Goal: Communication & Community: Answer question/provide support

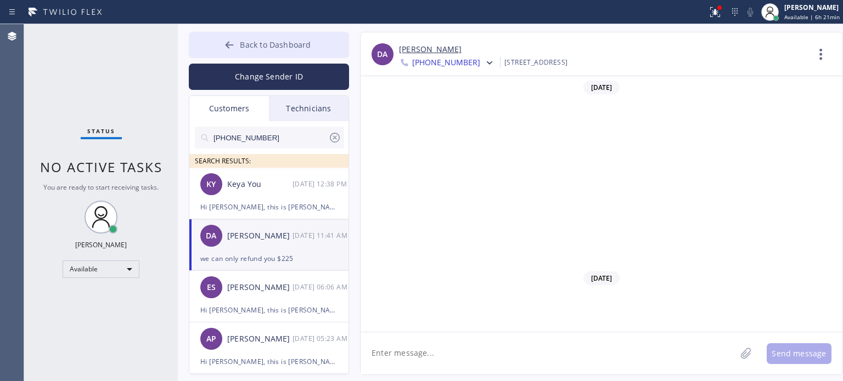
scroll to position [373, 0]
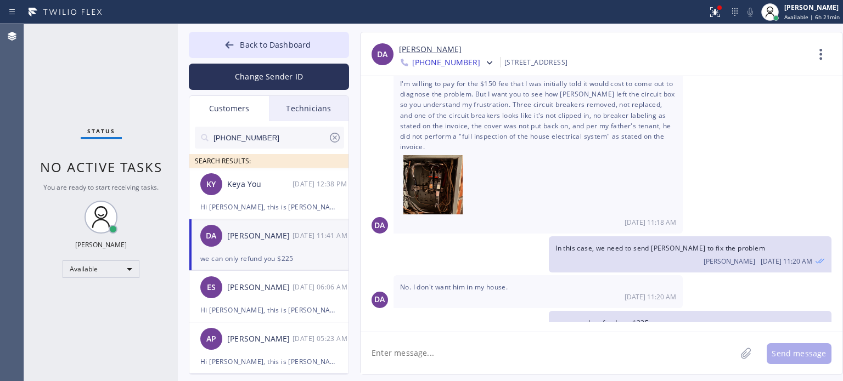
click at [413, 355] on textarea at bounding box center [548, 354] width 375 height 42
type textarea "Please let me know if you want to take the refund so that I can requset."
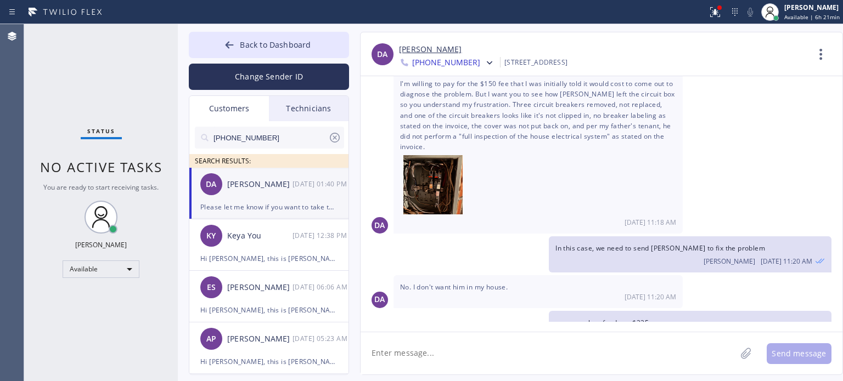
scroll to position [410, 0]
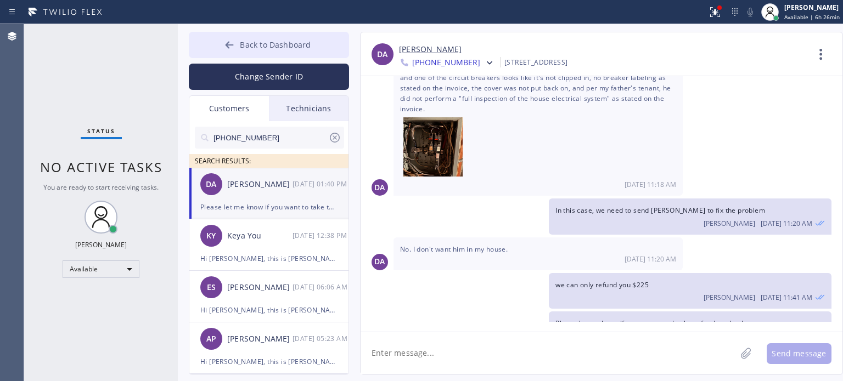
click at [299, 48] on span "Back to Dashboard" at bounding box center [275, 45] width 71 height 10
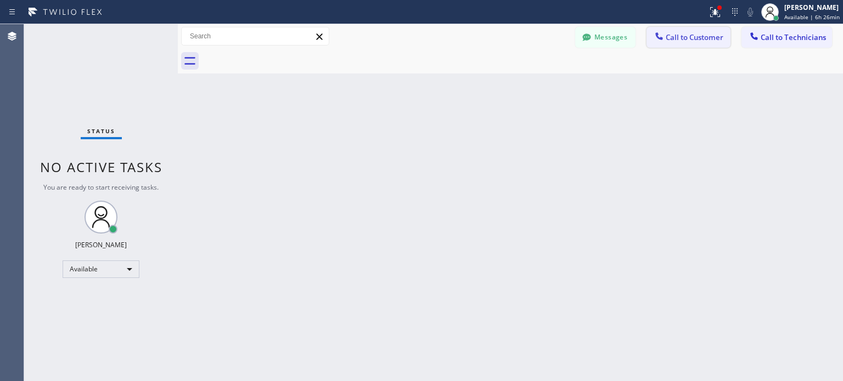
drag, startPoint x: 695, startPoint y: 41, endPoint x: 674, endPoint y: 52, distance: 24.1
click at [695, 41] on span "Call to Customer" at bounding box center [695, 37] width 58 height 10
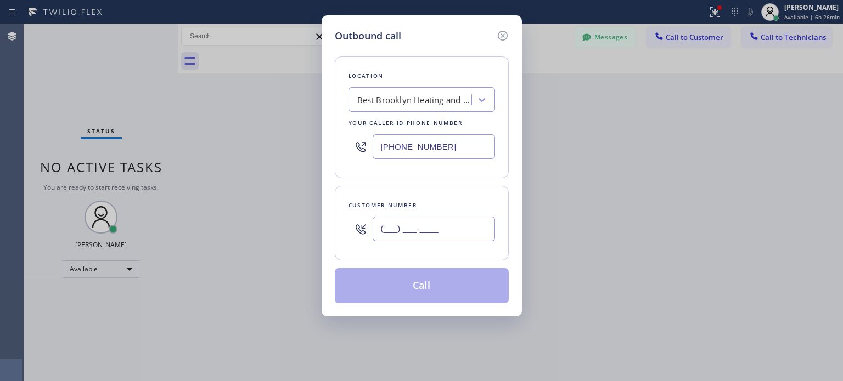
click at [409, 217] on input "(___) ___-____" at bounding box center [434, 229] width 122 height 25
paste input "732) 320-6648"
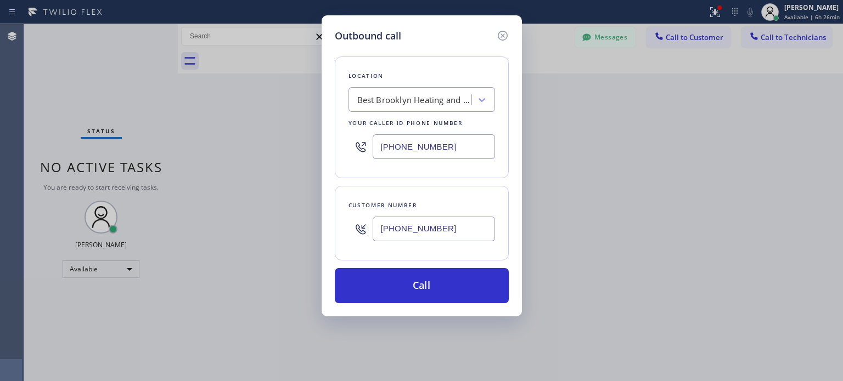
type input "[PHONE_NUMBER]"
click at [390, 139] on input "[PHONE_NUMBER]" at bounding box center [434, 146] width 122 height 25
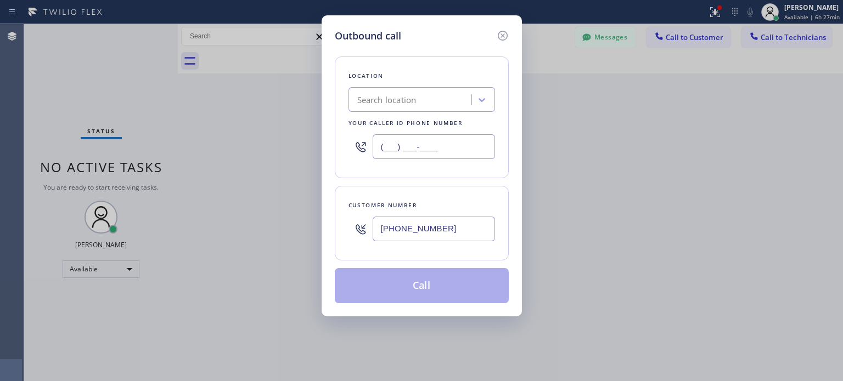
type input "(___) ___-____"
click at [381, 103] on div "Search location" at bounding box center [386, 100] width 59 height 13
paste input "Top [US_STATE] Heating and AC Service"
type input "Top [US_STATE] Heating and AC Service"
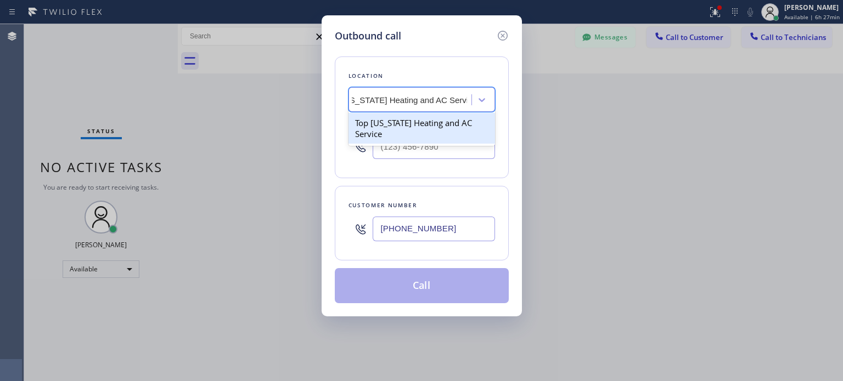
click at [389, 125] on div "Top [US_STATE] Heating and AC Service" at bounding box center [421, 128] width 147 height 31
type input "[PHONE_NUMBER]"
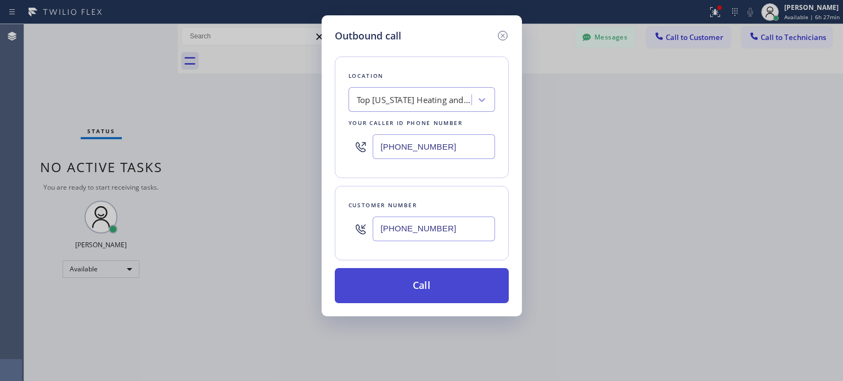
click at [413, 283] on button "Call" at bounding box center [422, 285] width 174 height 35
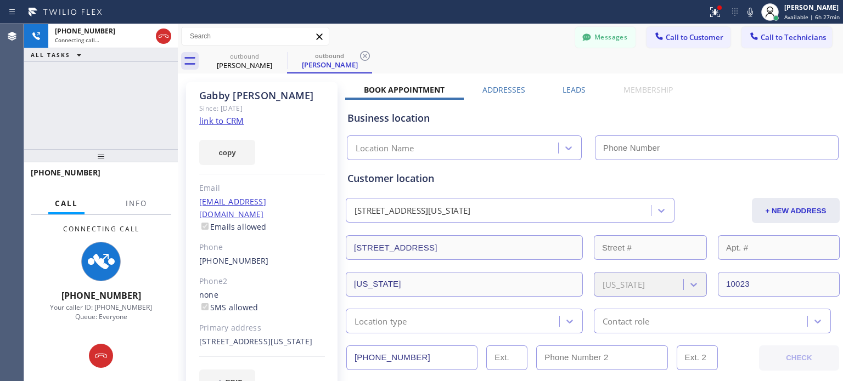
type input "[PHONE_NUMBER]"
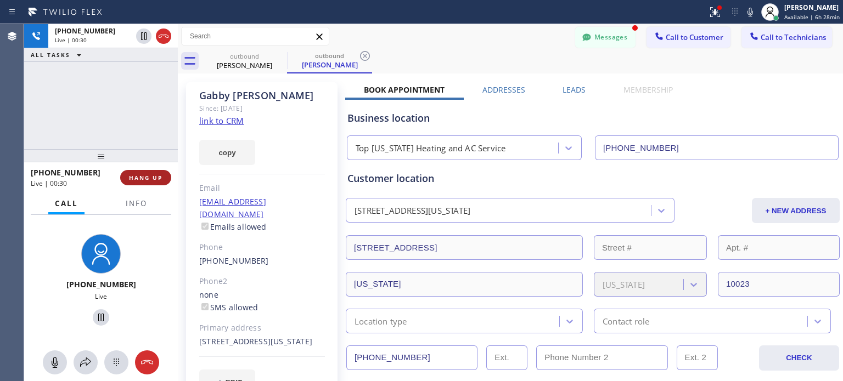
click at [145, 175] on span "HANG UP" at bounding box center [145, 178] width 33 height 8
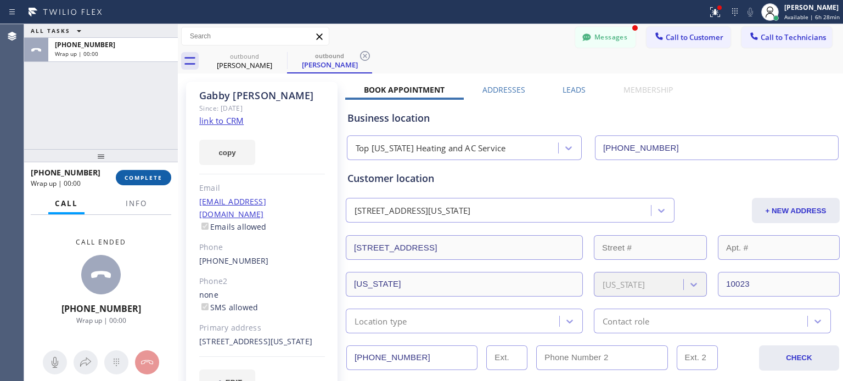
click at [147, 175] on span "COMPLETE" at bounding box center [144, 178] width 38 height 8
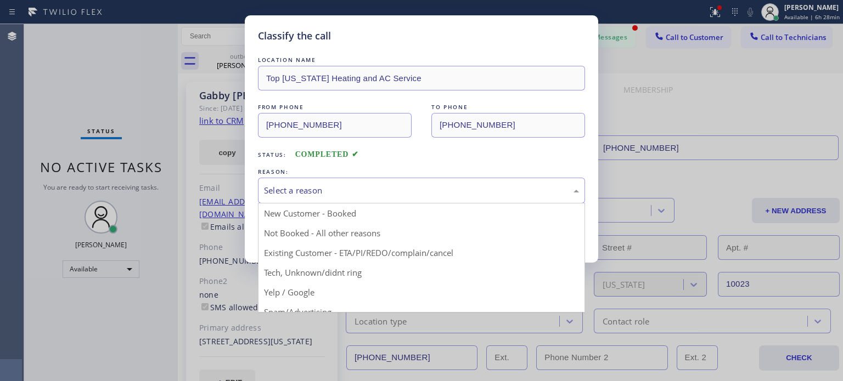
click at [310, 188] on div "Select a reason" at bounding box center [421, 190] width 315 height 13
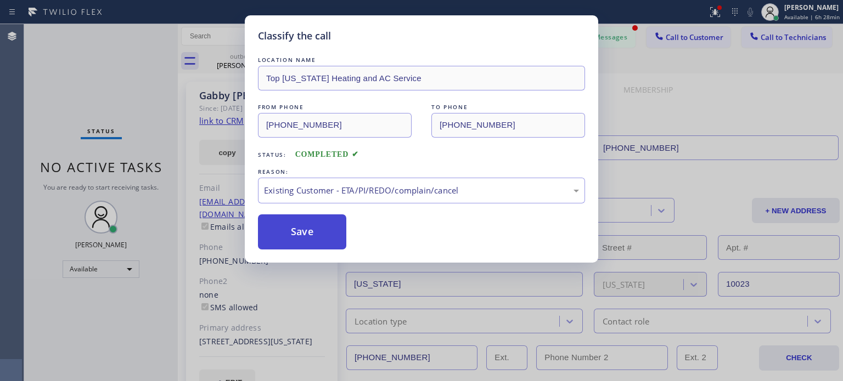
drag, startPoint x: 346, startPoint y: 250, endPoint x: 323, endPoint y: 241, distance: 24.7
click at [307, 234] on button "Save" at bounding box center [302, 232] width 88 height 35
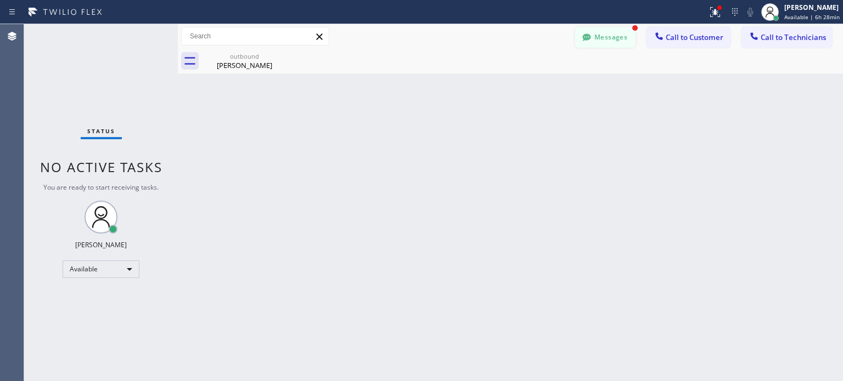
click at [607, 44] on button "Messages" at bounding box center [605, 37] width 60 height 21
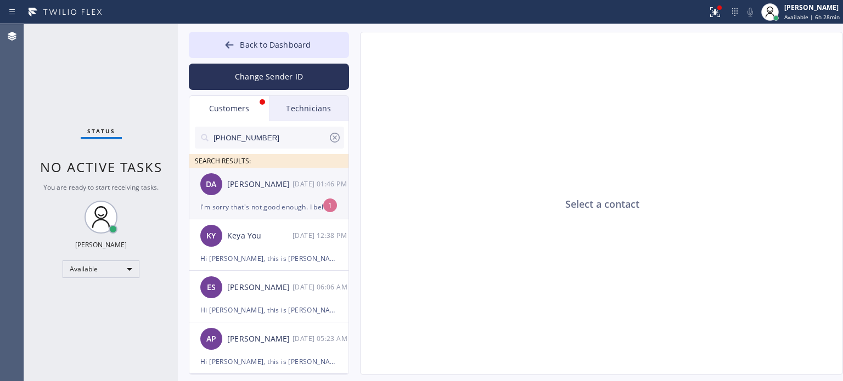
click at [249, 211] on div "I'm sorry that's not good enough. I believe I was being more than reasonable. O…" at bounding box center [268, 207] width 137 height 13
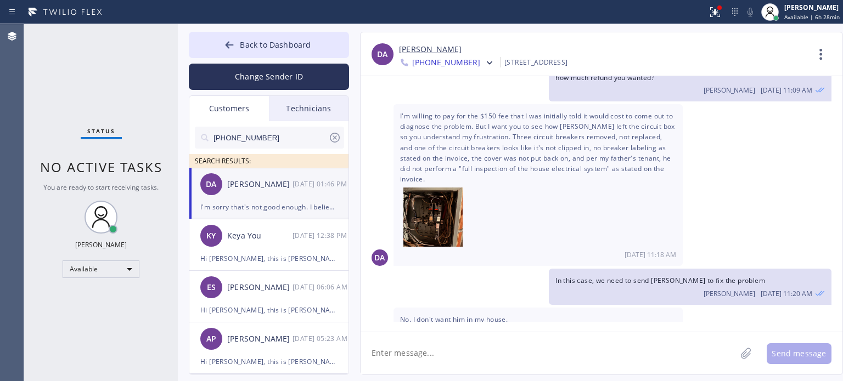
scroll to position [488, 0]
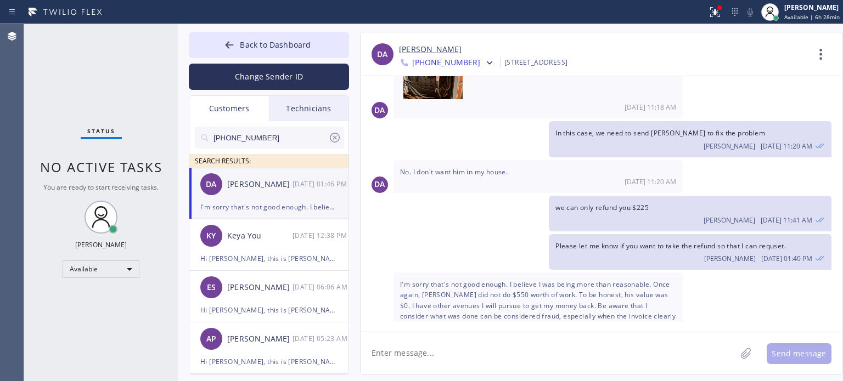
drag, startPoint x: 459, startPoint y: 350, endPoint x: 456, endPoint y: 337, distance: 12.9
click at [459, 350] on textarea at bounding box center [548, 354] width 375 height 42
type textarea "k"
type textarea "let me see what I can do"
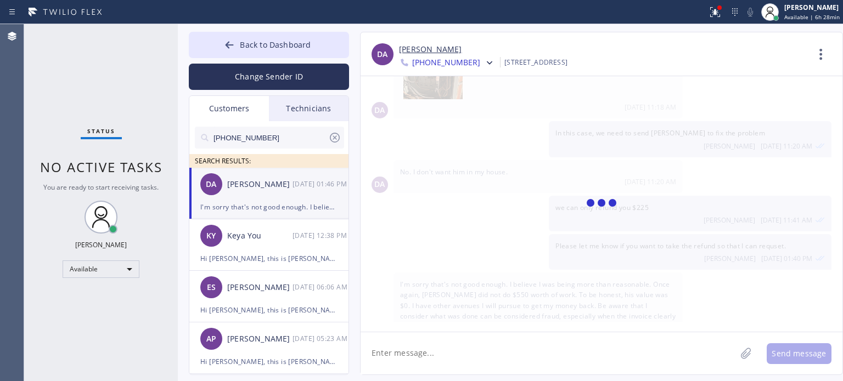
scroll to position [526, 0]
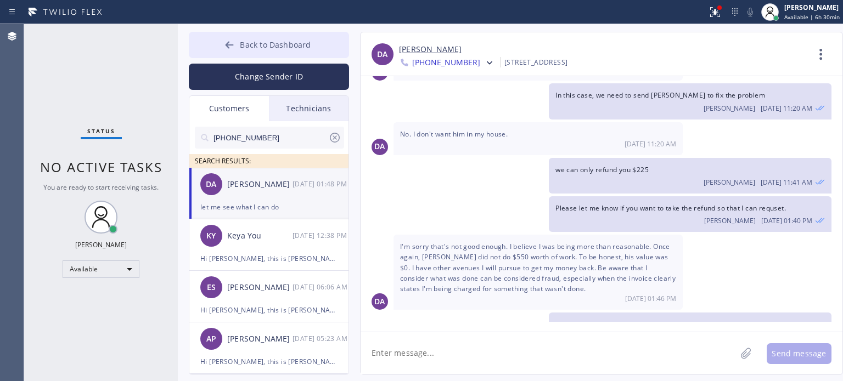
click at [330, 39] on button "Back to Dashboard" at bounding box center [269, 45] width 160 height 26
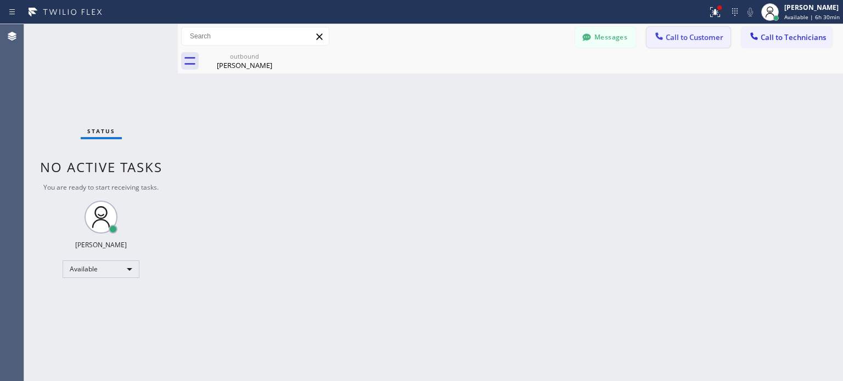
click at [696, 36] on span "Call to Customer" at bounding box center [695, 37] width 58 height 10
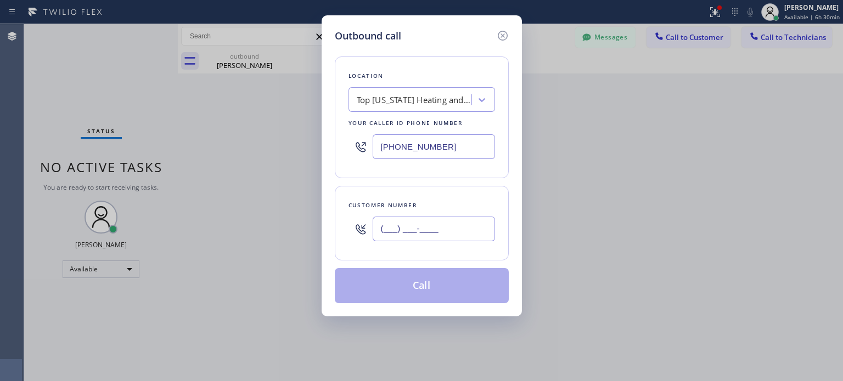
click at [434, 232] on input "(___) ___-____" at bounding box center [434, 229] width 122 height 25
paste input "973) 817-0503"
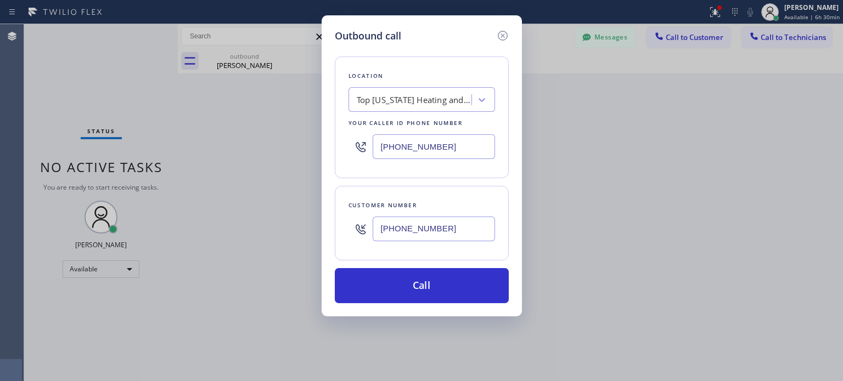
type input "[PHONE_NUMBER]"
click at [401, 151] on input "[PHONE_NUMBER]" at bounding box center [434, 146] width 122 height 25
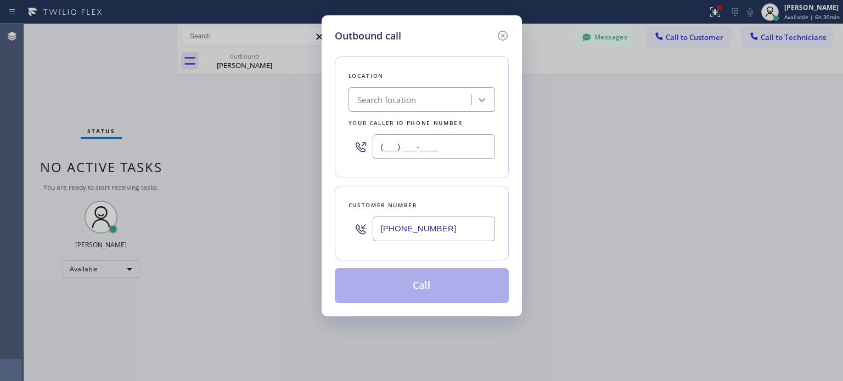
type input "(___) ___-____"
click at [384, 97] on div "Search location" at bounding box center [386, 100] width 59 height 13
paste input "ECM Service LLC"
type input "ECM Service LLC"
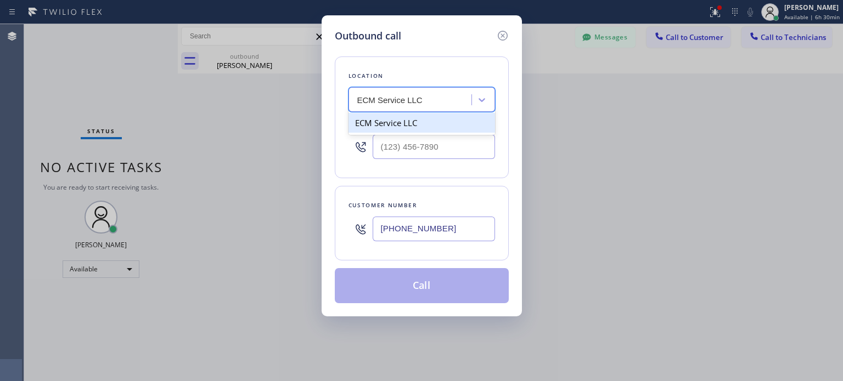
click at [390, 123] on div "ECM Service LLC" at bounding box center [421, 123] width 147 height 20
type input "[PHONE_NUMBER]"
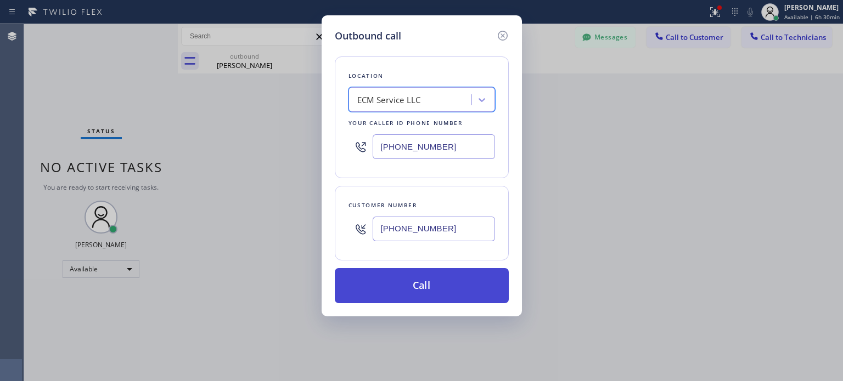
click at [431, 282] on button "Call" at bounding box center [422, 285] width 174 height 35
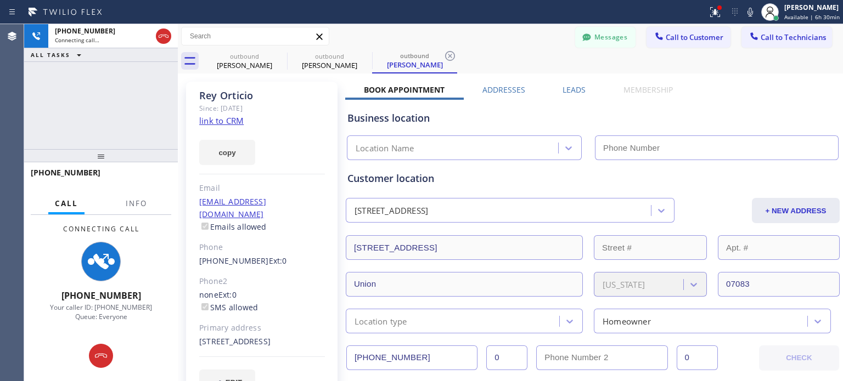
type input "[PHONE_NUMBER]"
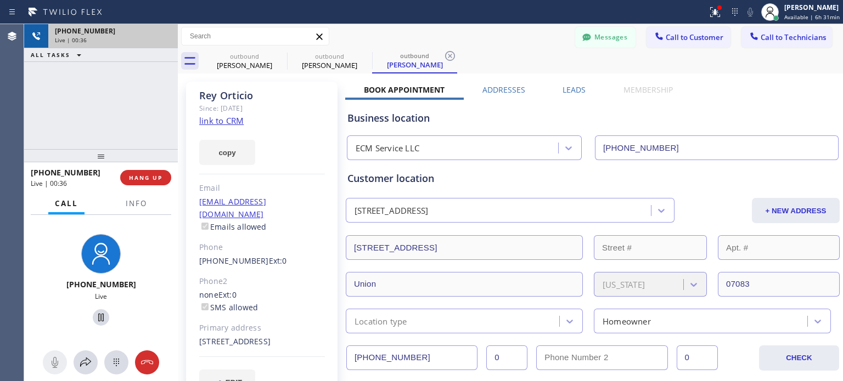
click at [162, 36] on div "Live | 00:36" at bounding box center [113, 40] width 116 height 8
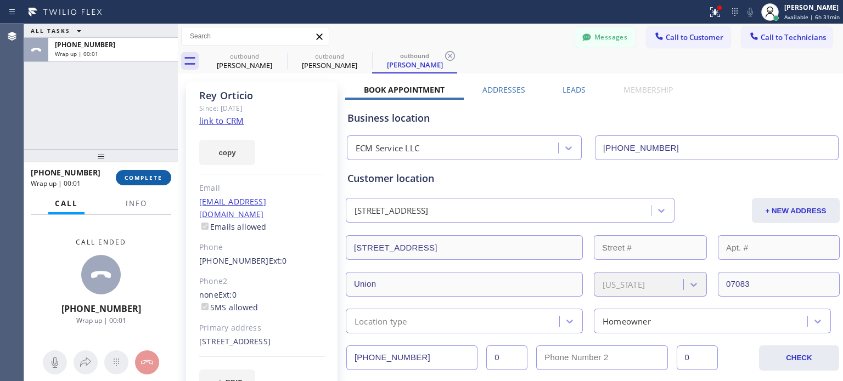
click at [160, 176] on span "COMPLETE" at bounding box center [144, 178] width 38 height 8
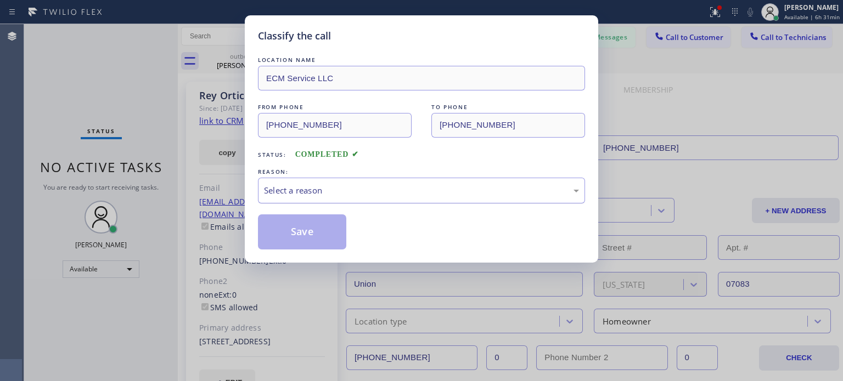
click at [320, 184] on div "Select a reason" at bounding box center [421, 190] width 315 height 13
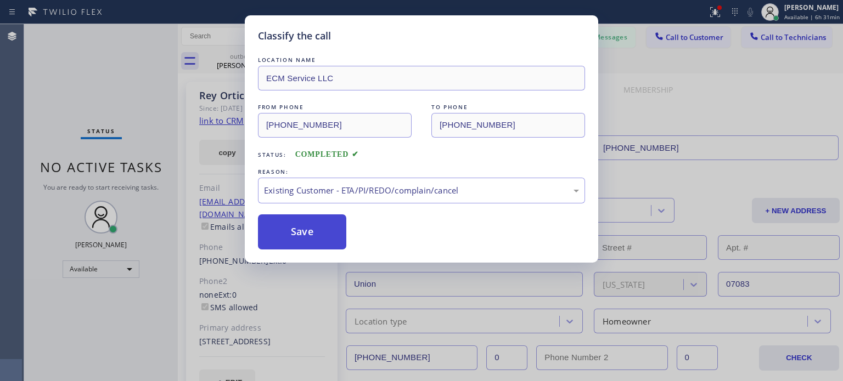
click at [292, 231] on button "Save" at bounding box center [302, 232] width 88 height 35
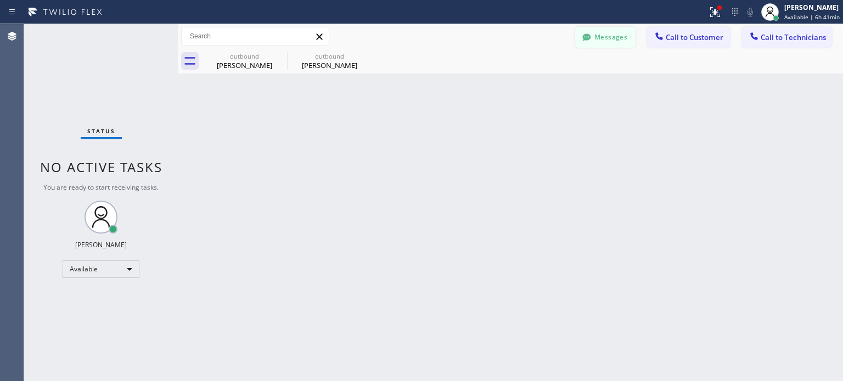
click at [622, 36] on button "Messages" at bounding box center [605, 37] width 60 height 21
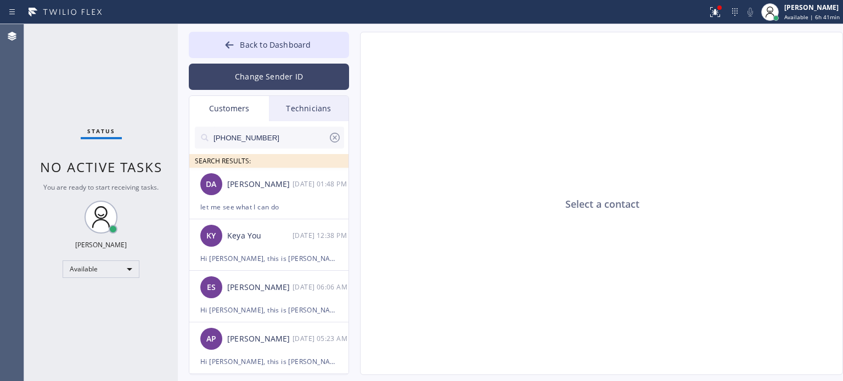
click at [244, 81] on button "Change Sender ID" at bounding box center [269, 77] width 160 height 26
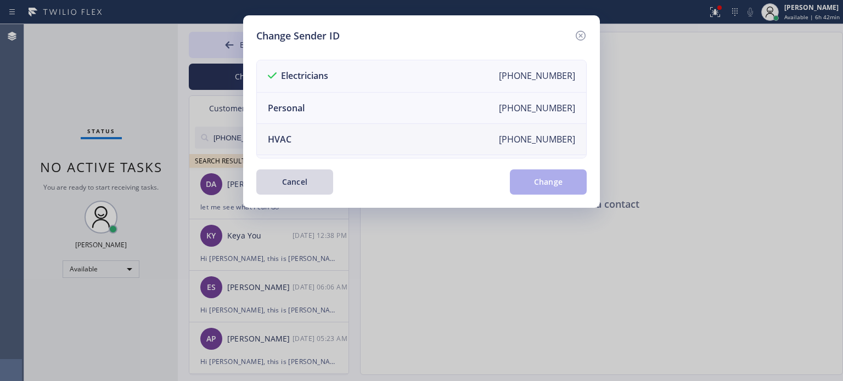
click at [308, 136] on li "HVAC [PHONE_NUMBER]" at bounding box center [421, 139] width 329 height 31
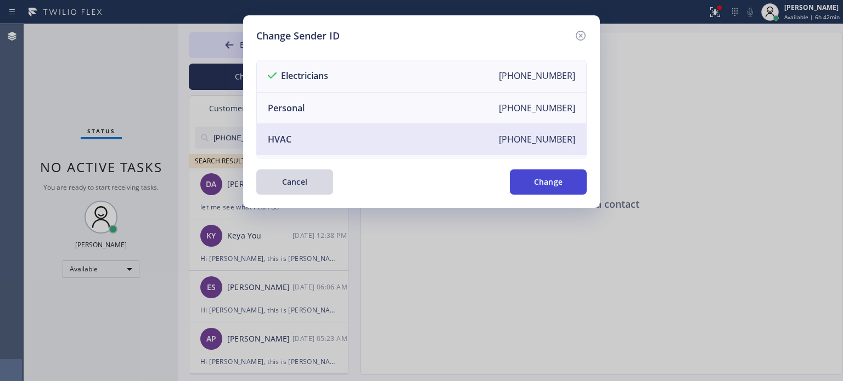
click at [531, 185] on button "Change" at bounding box center [548, 182] width 77 height 25
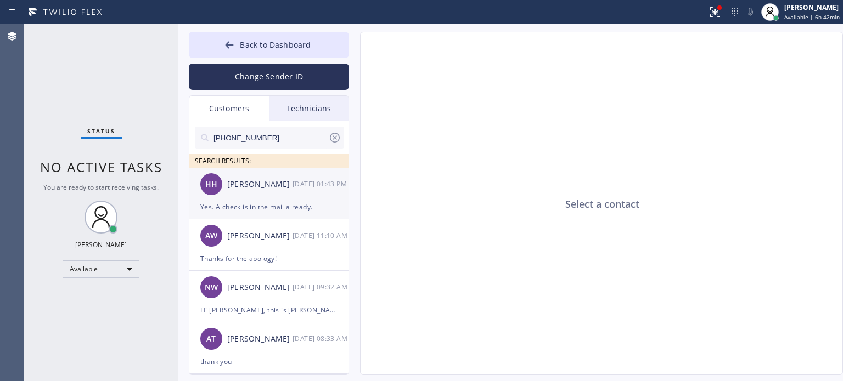
click at [278, 202] on div "Yes. A check is in the mail already." at bounding box center [268, 207] width 137 height 13
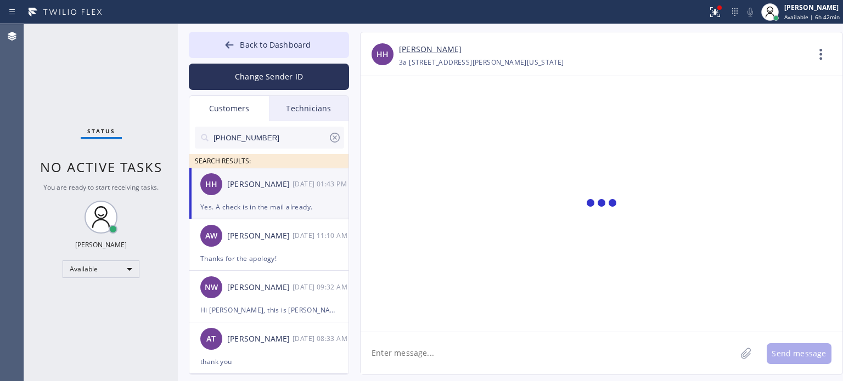
scroll to position [301, 0]
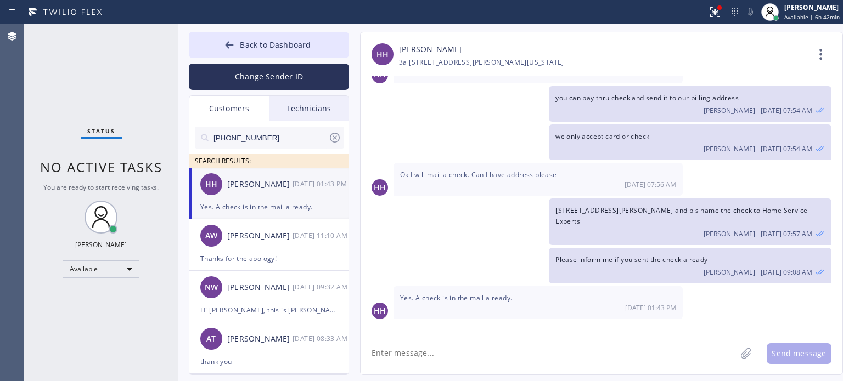
click at [404, 355] on textarea at bounding box center [548, 354] width 375 height 42
type textarea "thank you"
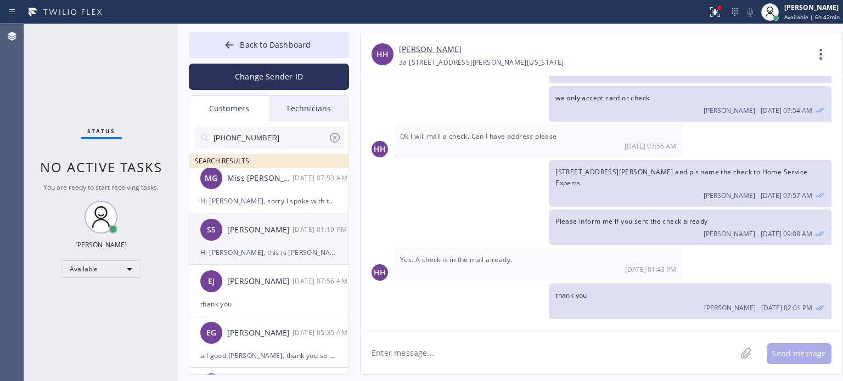
scroll to position [220, 0]
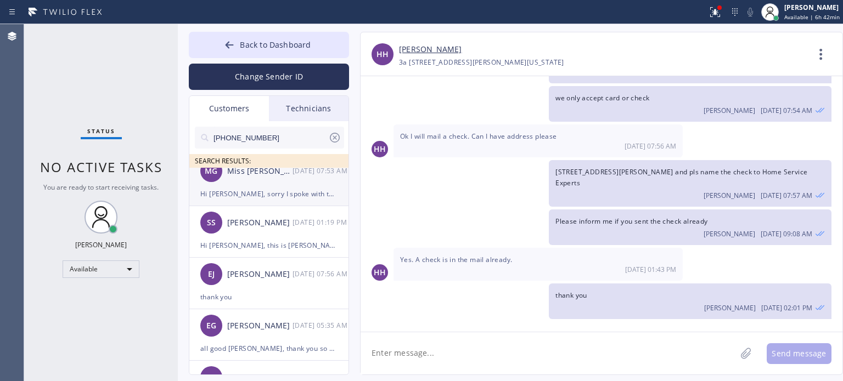
click at [244, 196] on div "Hi [PERSON_NAME], sorry I spoke with tech and he requested [DATE] to move the t…" at bounding box center [268, 194] width 137 height 13
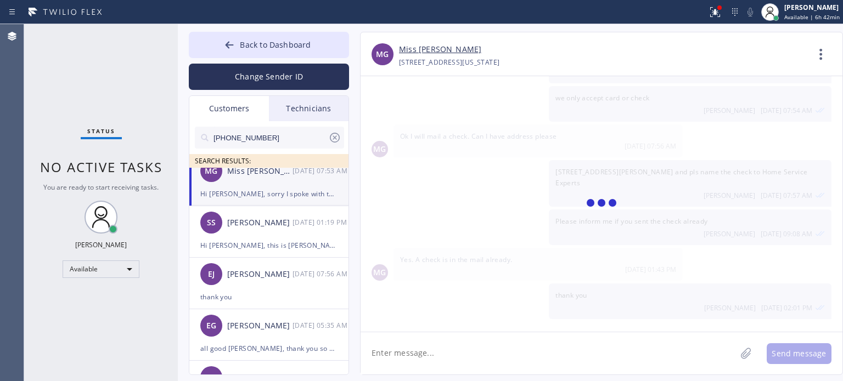
scroll to position [95, 0]
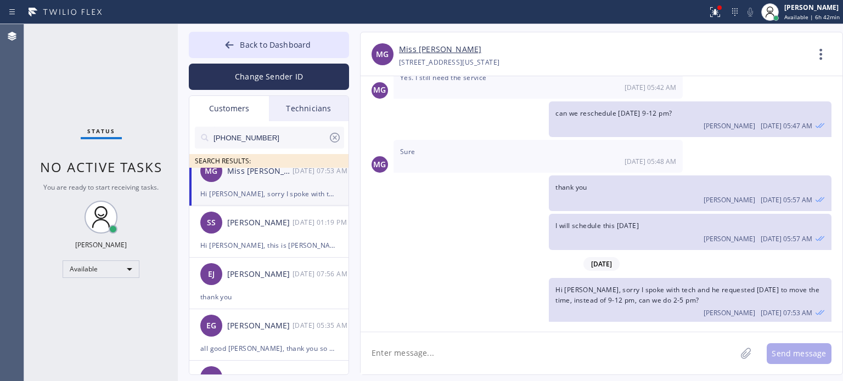
click at [441, 358] on textarea at bounding box center [548, 354] width 375 height 42
type textarea "pls confirm [DATE] 2-5 pm, thank you"
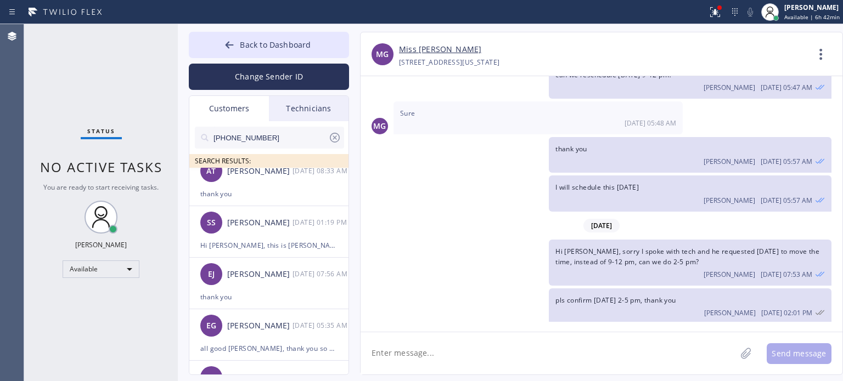
click at [250, 29] on div "Back to Dashboard Change Sender ID Customers Technicians [PHONE_NUMBER] SEARCH …" at bounding box center [510, 202] width 665 height 357
click at [248, 40] on span "Back to Dashboard" at bounding box center [275, 45] width 71 height 10
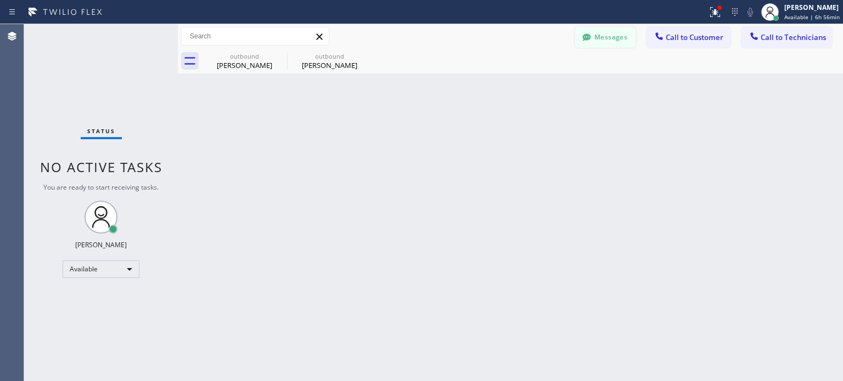
click at [595, 42] on button "Messages" at bounding box center [605, 37] width 60 height 21
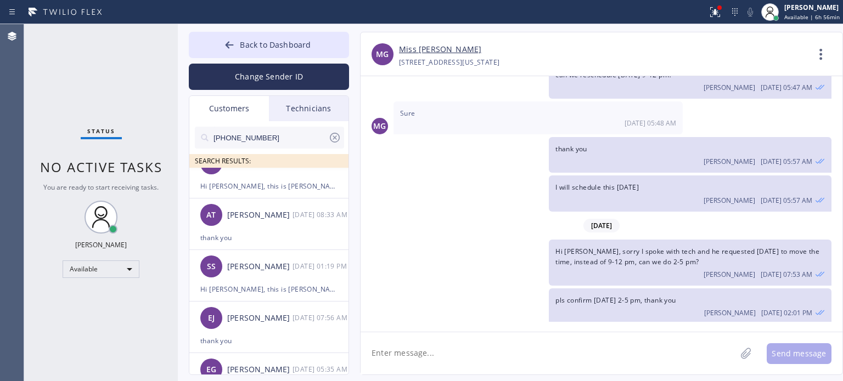
scroll to position [0, 0]
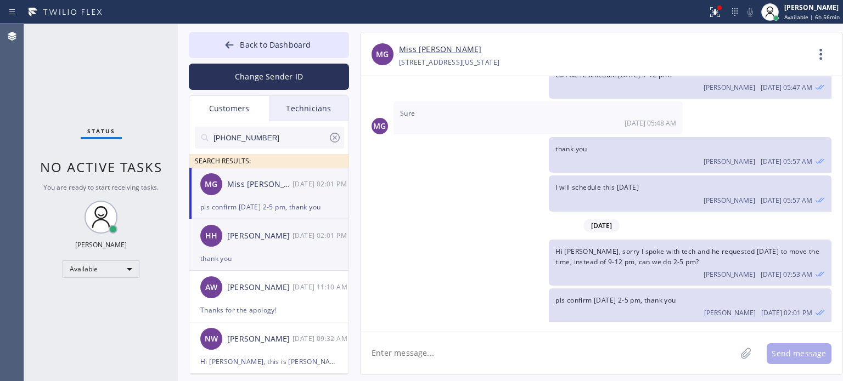
click at [265, 247] on div "HH [PERSON_NAME] [DATE] 02:01 PM" at bounding box center [269, 236] width 160 height 33
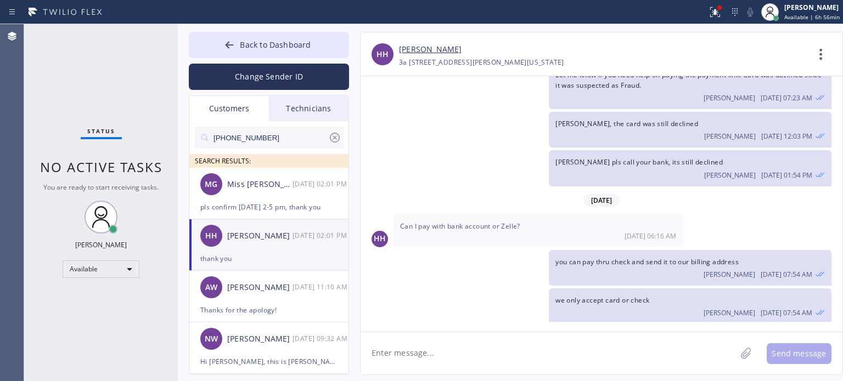
scroll to position [339, 0]
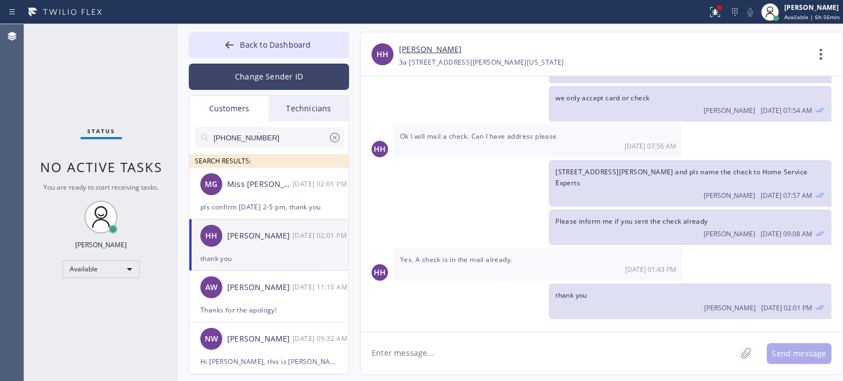
click at [240, 86] on button "Change Sender ID" at bounding box center [269, 77] width 160 height 26
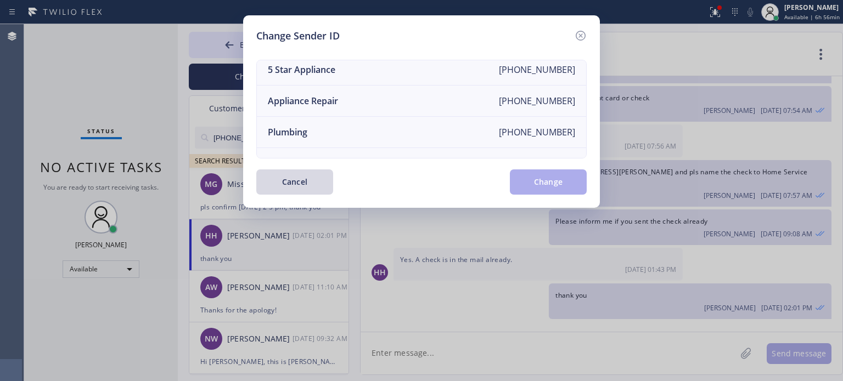
scroll to position [128, 0]
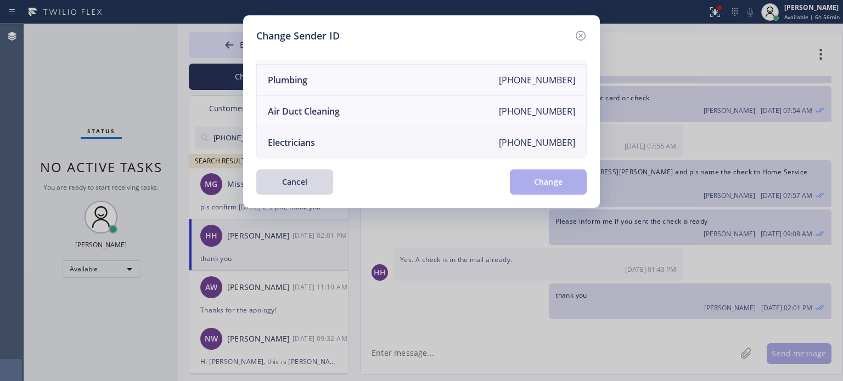
click at [286, 137] on div "Electricians" at bounding box center [291, 143] width 47 height 12
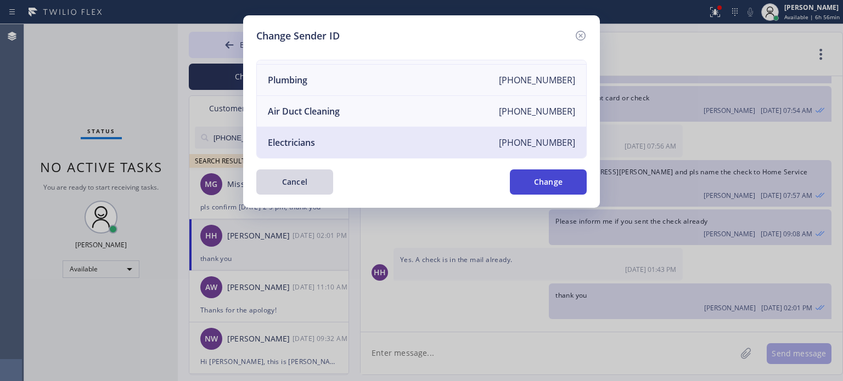
click at [559, 182] on button "Change" at bounding box center [548, 182] width 77 height 25
